Goal: Task Accomplishment & Management: Complete application form

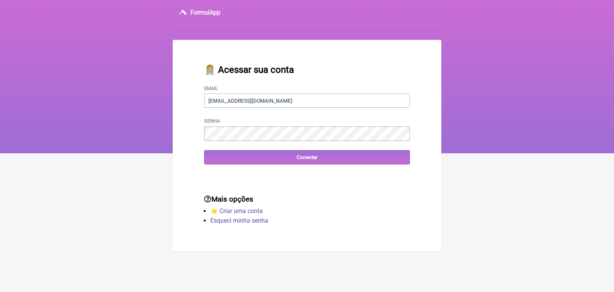
type input "[EMAIL_ADDRESS][DOMAIN_NAME]"
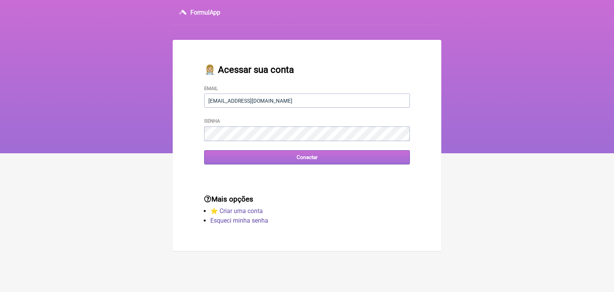
click at [303, 159] on input "Conectar" at bounding box center [307, 157] width 206 height 14
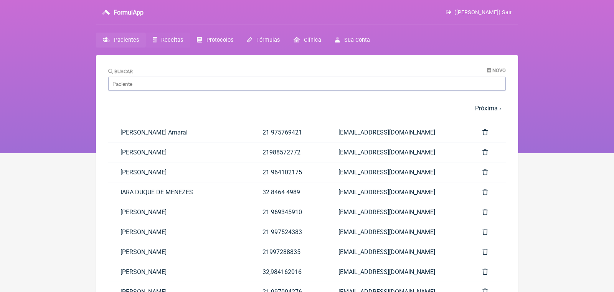
click at [171, 42] on span "Receitas" at bounding box center [172, 40] width 22 height 7
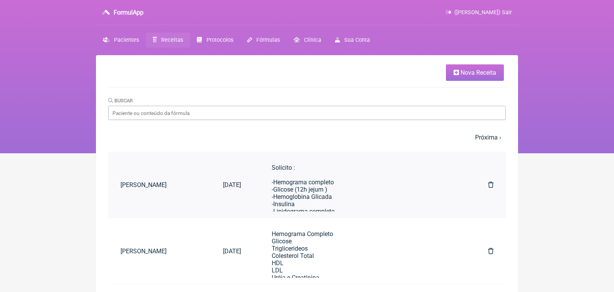
click at [161, 189] on link "[PERSON_NAME]" at bounding box center [159, 185] width 102 height 20
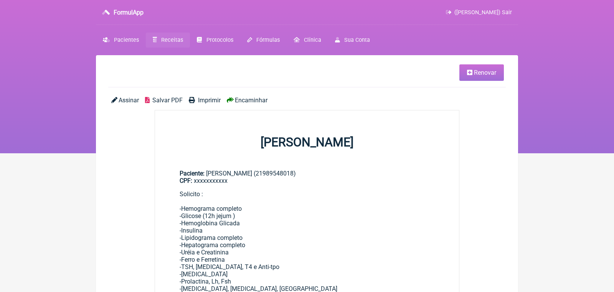
click at [485, 70] on span "Renovar" at bounding box center [485, 72] width 22 height 7
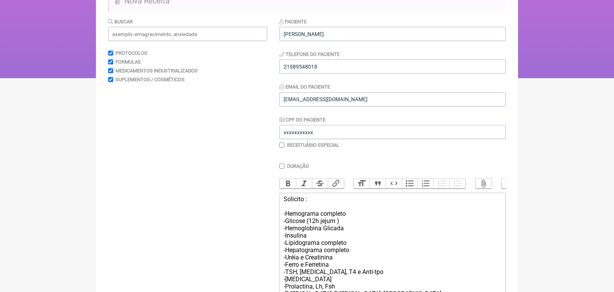
scroll to position [251, 0]
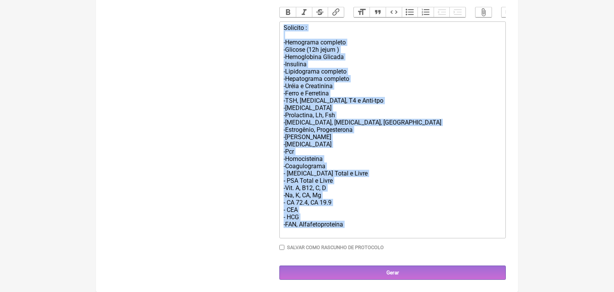
drag, startPoint x: 283, startPoint y: 25, endPoint x: 347, endPoint y: 234, distance: 219.1
click at [347, 234] on trix-editor "Solicito : -Hemograma completo -Glicose (12h jejum ) -Hemoglobina Glicada -Insu…" at bounding box center [392, 129] width 226 height 217
type trix-editor "<div>Solicito :<br><br>-Hemograma completo<br>-Glicose (12h jejum )<br>-Hemoglo…"
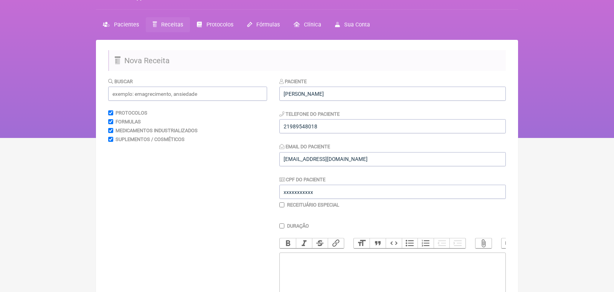
scroll to position [0, 0]
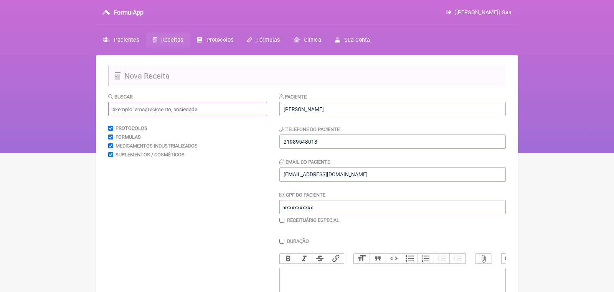
click at [170, 109] on input "text" at bounding box center [187, 109] width 159 height 14
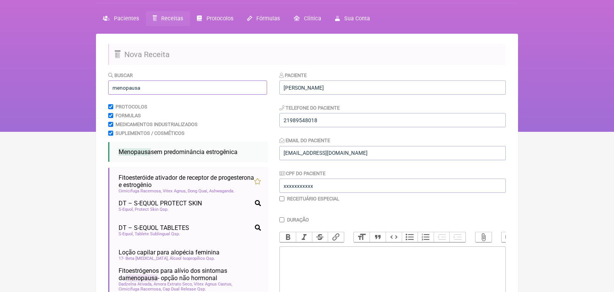
scroll to position [44, 0]
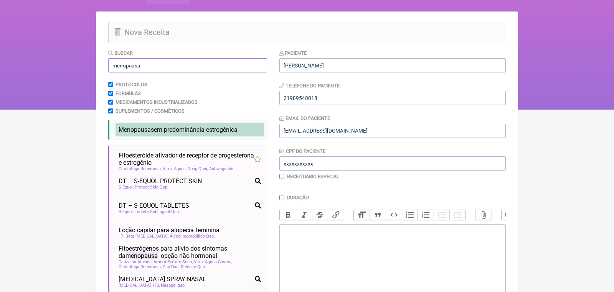
type input "menopausa"
click at [171, 132] on span "Menopausa sem predominância estrogênica" at bounding box center [178, 129] width 119 height 7
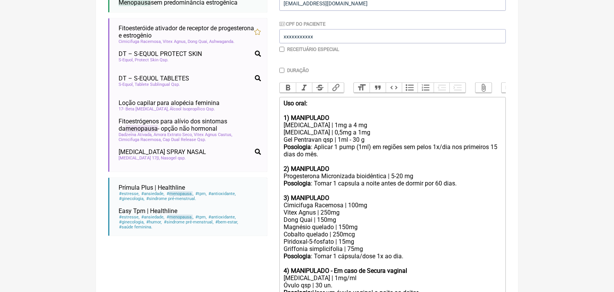
scroll to position [175, 0]
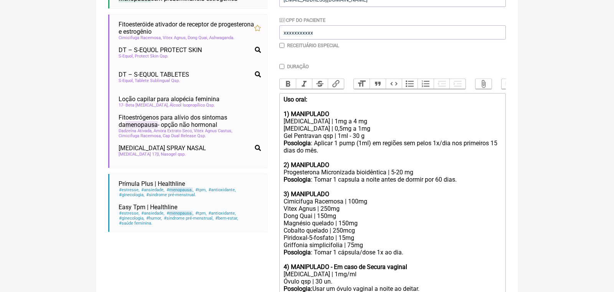
click at [330, 125] on div "[MEDICAL_DATA] | 1mg a 4 mg" at bounding box center [393, 121] width 218 height 7
click at [348, 132] on div "[MEDICAL_DATA] | 0,5mg a 1mg" at bounding box center [393, 128] width 218 height 7
click at [350, 132] on div "[MEDICAL_DATA] | 0,5mg a 1mg" at bounding box center [393, 128] width 218 height 7
click at [404, 176] on div "Progesterona Micronizada bioidêntica | 5-20 mg" at bounding box center [393, 172] width 218 height 7
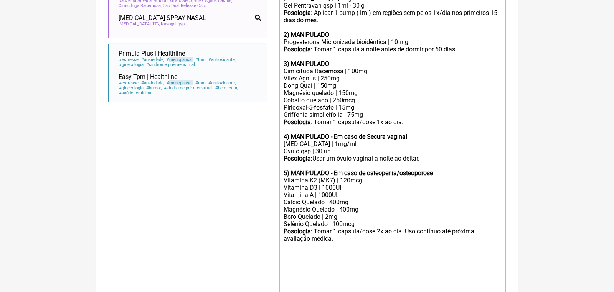
scroll to position [306, 0]
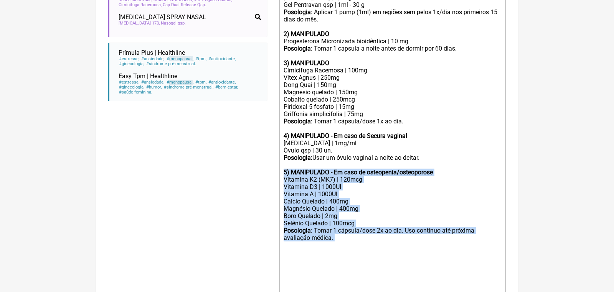
drag, startPoint x: 282, startPoint y: 173, endPoint x: 406, endPoint y: 252, distance: 146.8
click at [406, 252] on trix-editor "Uso oral: 1) MANIPULADO [MEDICAL_DATA] | 2mg [MEDICAL_DATA] | 0,5mg Gel Pentrav…" at bounding box center [392, 136] width 226 height 348
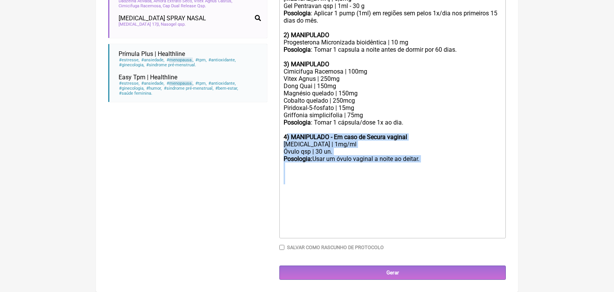
drag, startPoint x: 285, startPoint y: 140, endPoint x: 457, endPoint y: 189, distance: 177.9
click at [457, 189] on trix-editor "Uso oral: 1) MANIPULADO [MEDICAL_DATA] | 2mg [MEDICAL_DATA] | 0,5mg Gel Pentrav…" at bounding box center [392, 100] width 226 height 275
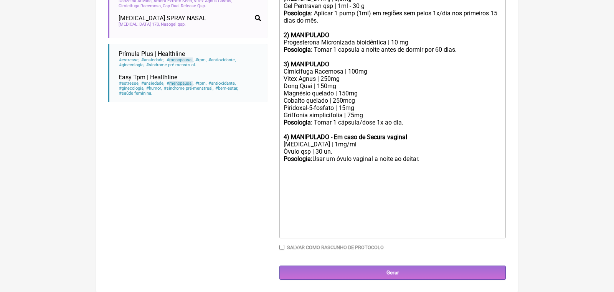
scroll to position [258, 0]
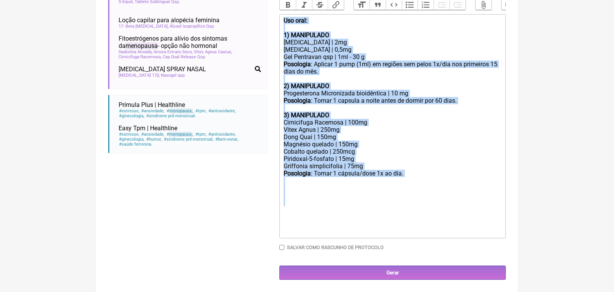
drag, startPoint x: 285, startPoint y: 19, endPoint x: 393, endPoint y: 208, distance: 218.0
click at [393, 208] on trix-editor "Uso oral: 1) MANIPULADO [MEDICAL_DATA] | 2mg [MEDICAL_DATA] | 0,5mg Gel Pentrav…" at bounding box center [392, 126] width 226 height 224
copy trix-editor "Uso oral: 1) MANIPULADO [MEDICAL_DATA] | 2mg [MEDICAL_DATA] | 0,5mg Gel Pentrav…"
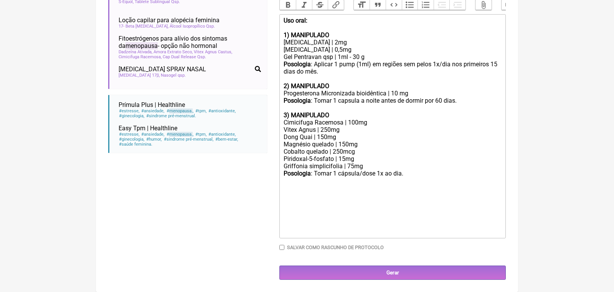
scroll to position [137, 0]
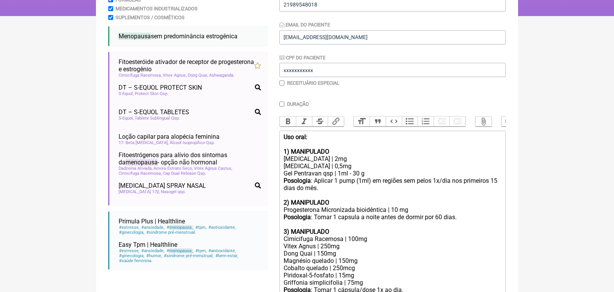
type trix-editor "<div><br><br><br><br></div>"
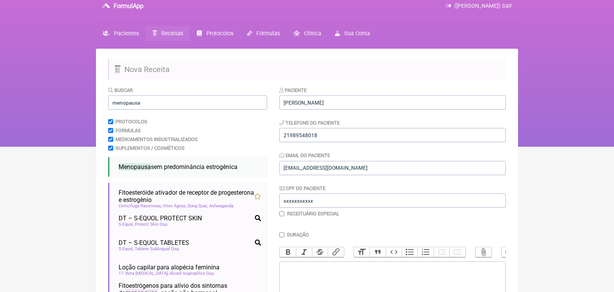
scroll to position [6, 0]
click at [162, 104] on input "menopausa" at bounding box center [187, 103] width 159 height 14
type input "m"
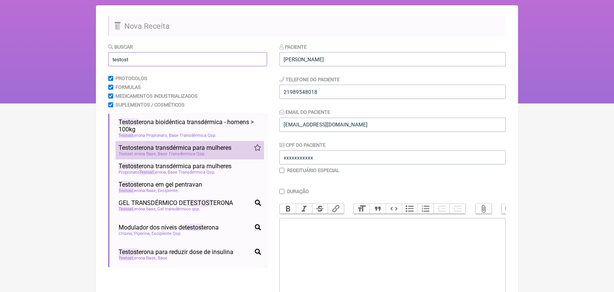
scroll to position [219, 0]
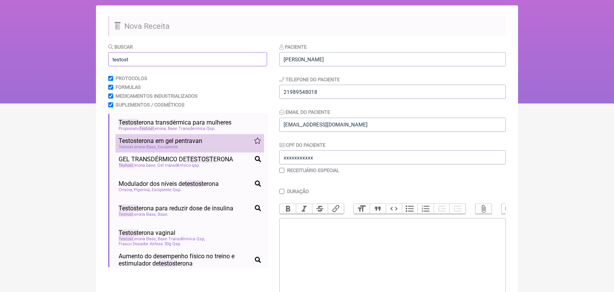
type input "testost"
click at [188, 148] on div "Testost erona Base Excipiente" at bounding box center [190, 147] width 142 height 5
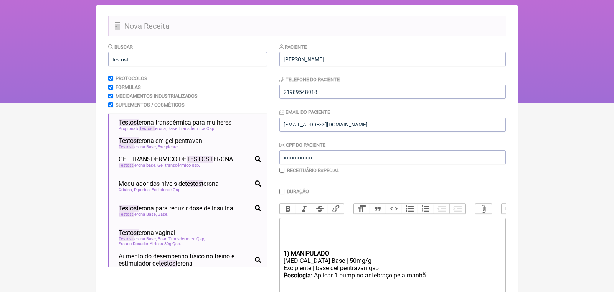
scroll to position [94, 0]
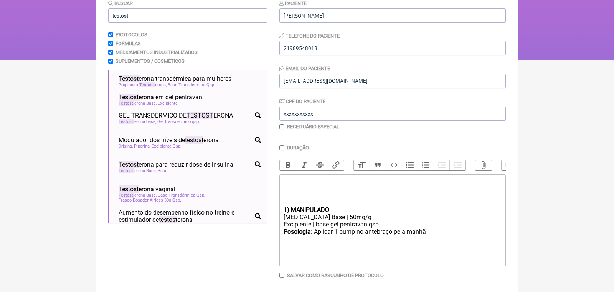
click at [284, 213] on strong "1) MANIPULADO" at bounding box center [307, 209] width 46 height 7
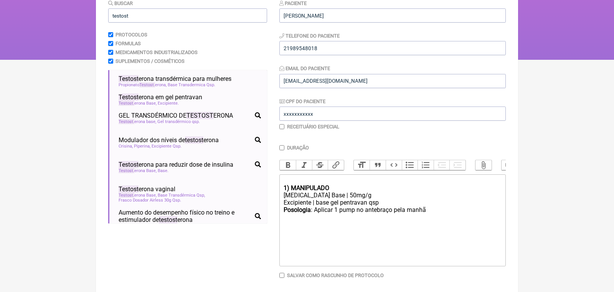
type trix-editor "<div><br><strong>1) MANIPULADO</strong></div><div>[MEDICAL_DATA] Base | 50mg/g<…"
click at [280, 128] on input "checkbox" at bounding box center [281, 126] width 5 height 5
checkbox input "true"
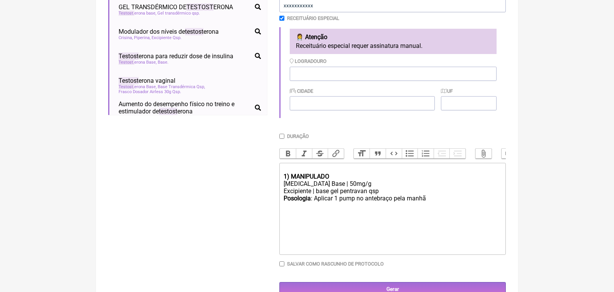
scroll to position [224, 0]
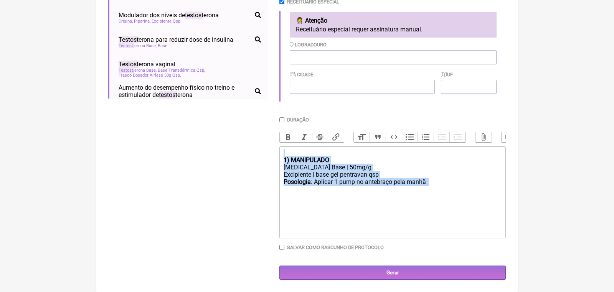
drag, startPoint x: 284, startPoint y: 156, endPoint x: 444, endPoint y: 203, distance: 166.9
click at [444, 203] on trix-editor "1) MANIPULADO [MEDICAL_DATA] Base | 50mg/g Excipiente | base gel pentravan qsp …" at bounding box center [392, 193] width 226 height 92
copy trix-editor "1) MANIPULADO [MEDICAL_DATA] Base | 50mg/g Excipiente | base gel pentravan qsp …"
